Goal: Task Accomplishment & Management: Use online tool/utility

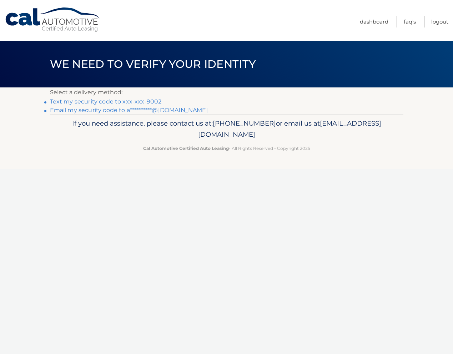
click at [142, 96] on p "Select a delivery method:" at bounding box center [226, 92] width 353 height 10
click at [137, 100] on link "Text my security code to xxx-xxx-9002" at bounding box center [106, 101] width 112 height 7
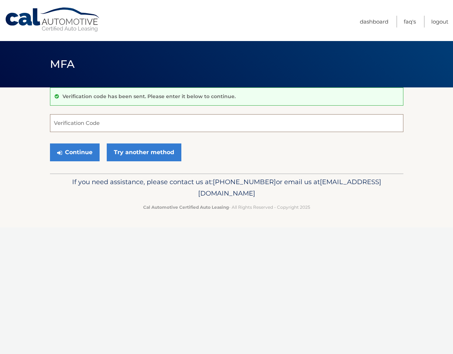
click at [96, 121] on input "Verification Code" at bounding box center [226, 123] width 353 height 18
type input "061664"
click at [74, 151] on button "Continue" at bounding box center [75, 152] width 50 height 18
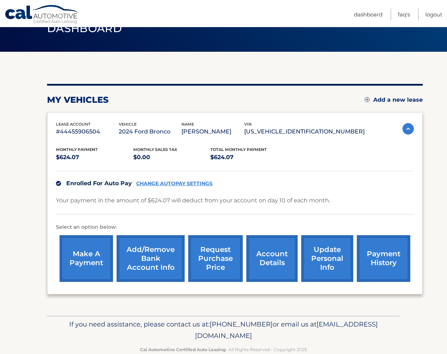
scroll to position [51, 0]
